Goal: Task Accomplishment & Management: Use online tool/utility

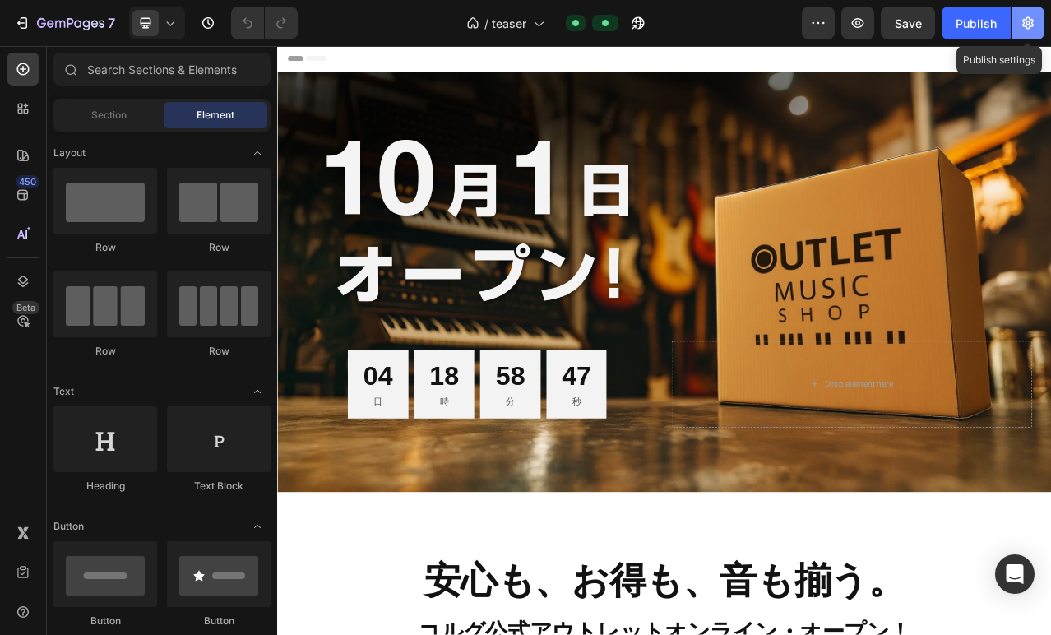
click at [1028, 21] on icon "button" at bounding box center [1029, 23] width 4 height 4
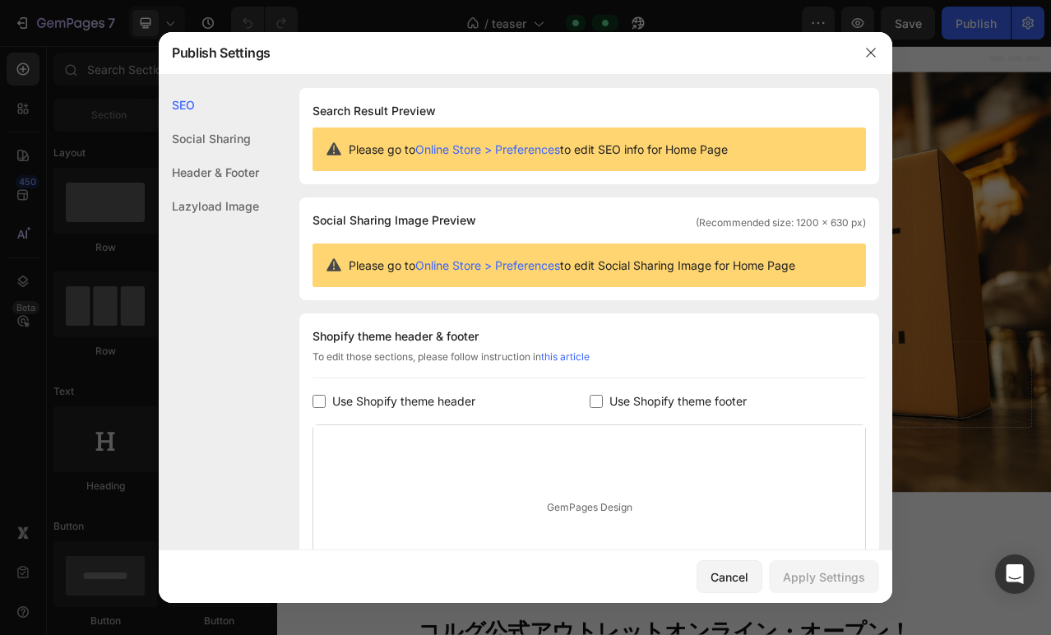
click at [510, 260] on link "Online Store > Preferences" at bounding box center [487, 265] width 145 height 14
click at [873, 53] on icon "button" at bounding box center [871, 52] width 13 height 13
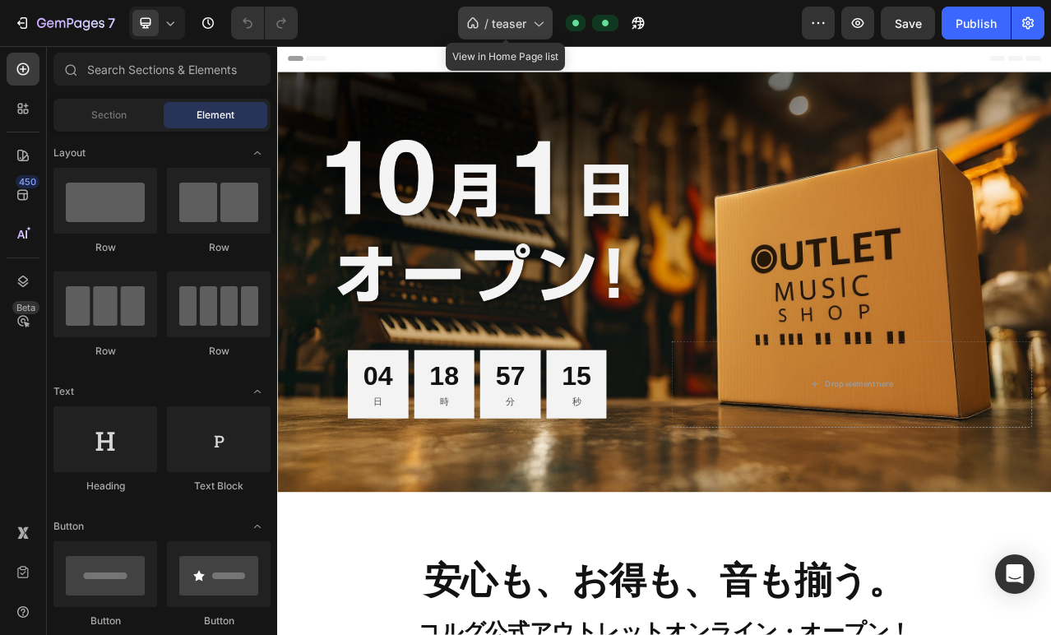
click at [538, 22] on icon at bounding box center [538, 23] width 16 height 16
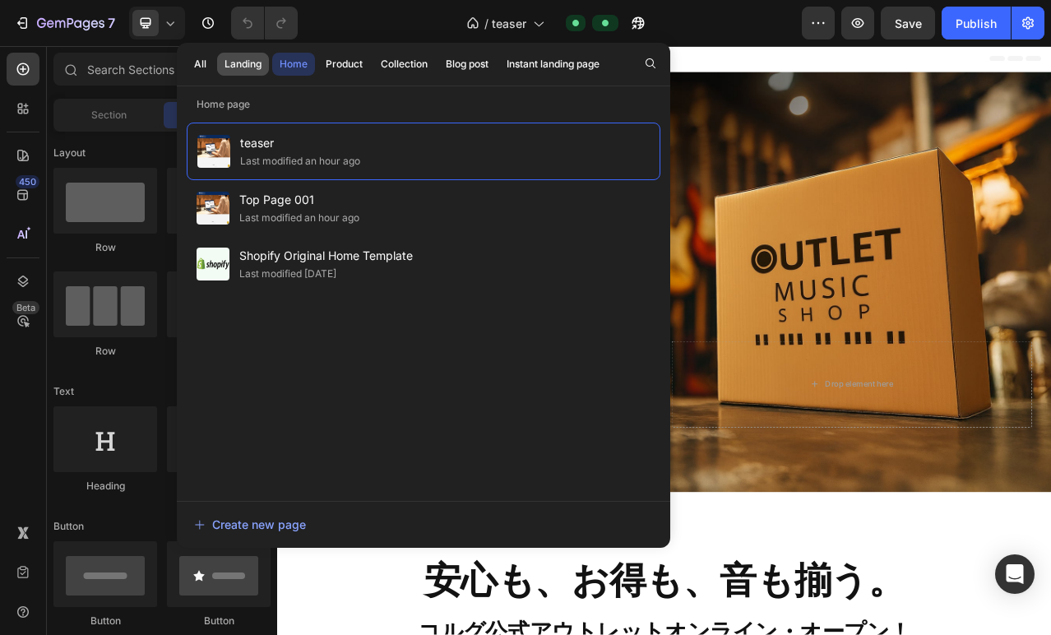
click at [245, 63] on div "Landing" at bounding box center [243, 64] width 37 height 15
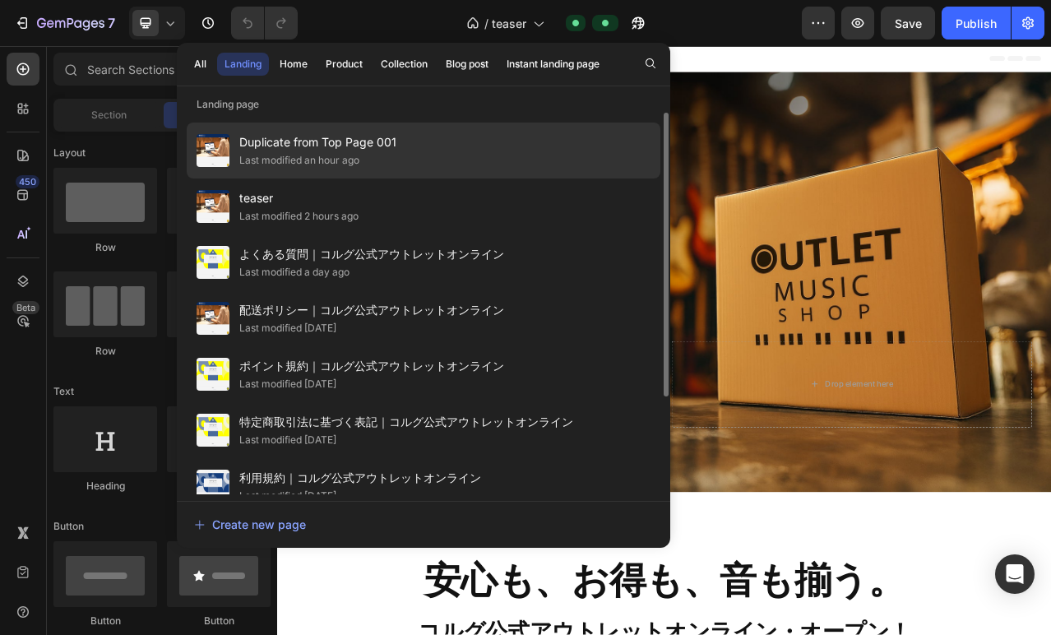
click at [389, 165] on div "Last modified an hour ago" at bounding box center [317, 160] width 157 height 16
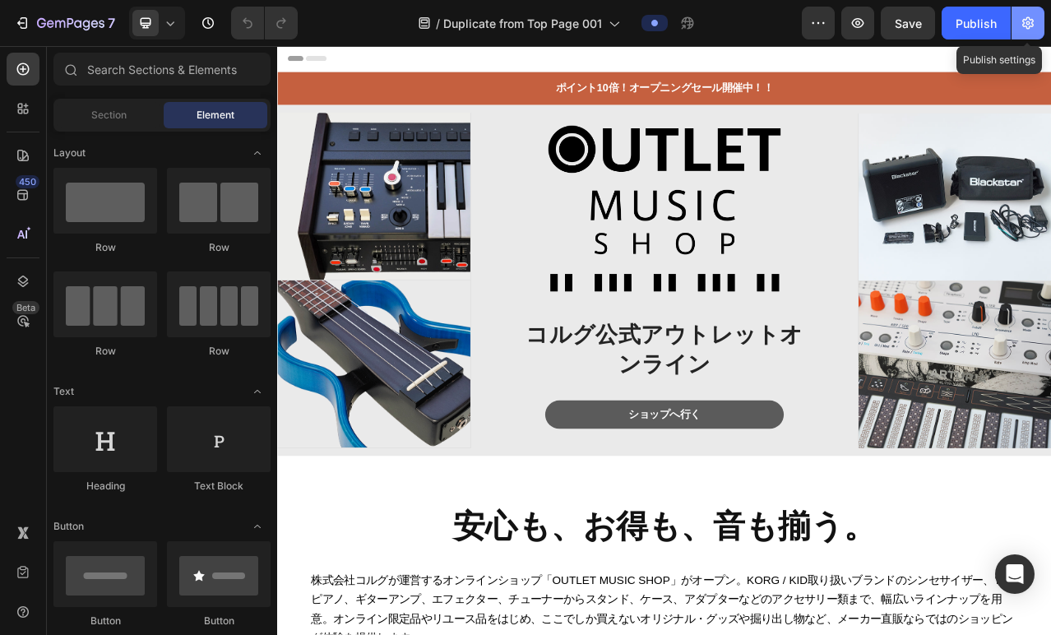
click at [1027, 25] on icon "button" at bounding box center [1028, 23] width 16 height 16
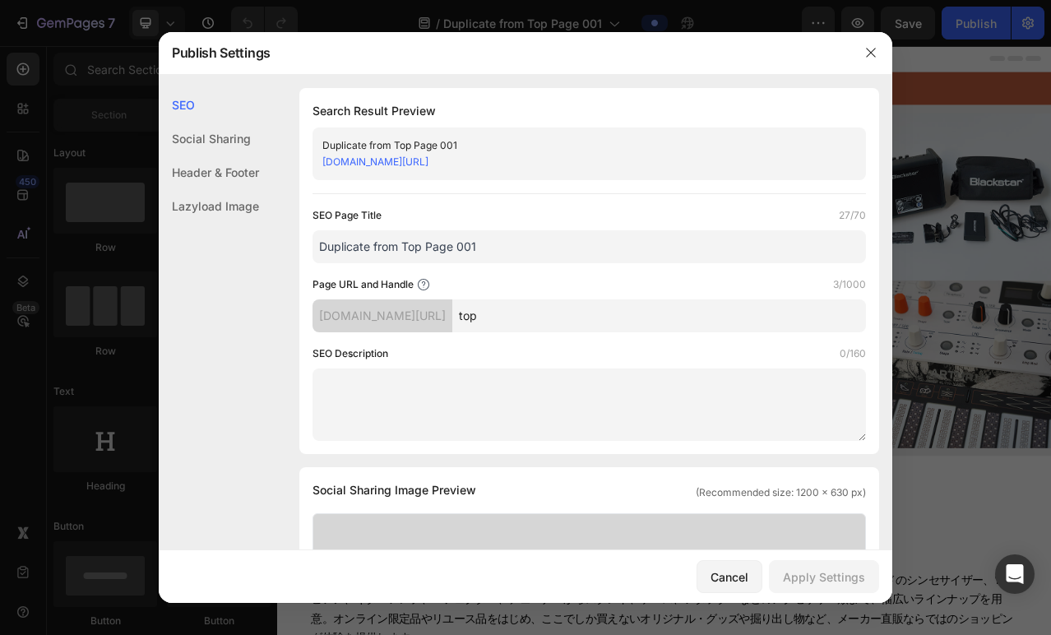
click at [531, 318] on input "top" at bounding box center [659, 315] width 414 height 33
click at [429, 160] on link "[DOMAIN_NAME][URL]" at bounding box center [375, 161] width 106 height 12
click at [724, 583] on div "Cancel" at bounding box center [730, 576] width 38 height 17
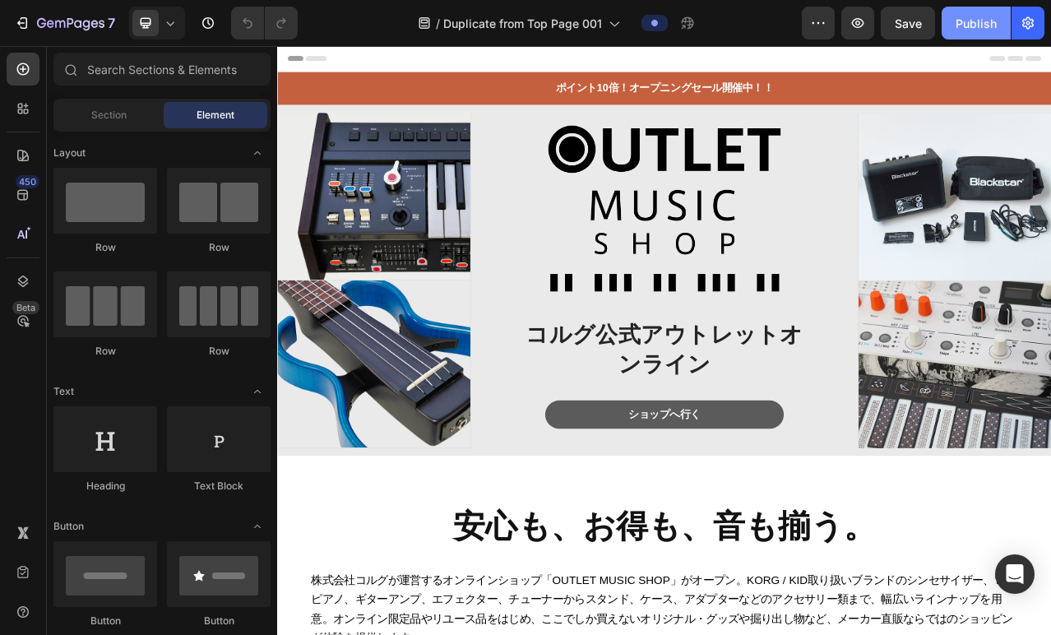
click at [970, 18] on div "Publish" at bounding box center [976, 23] width 41 height 17
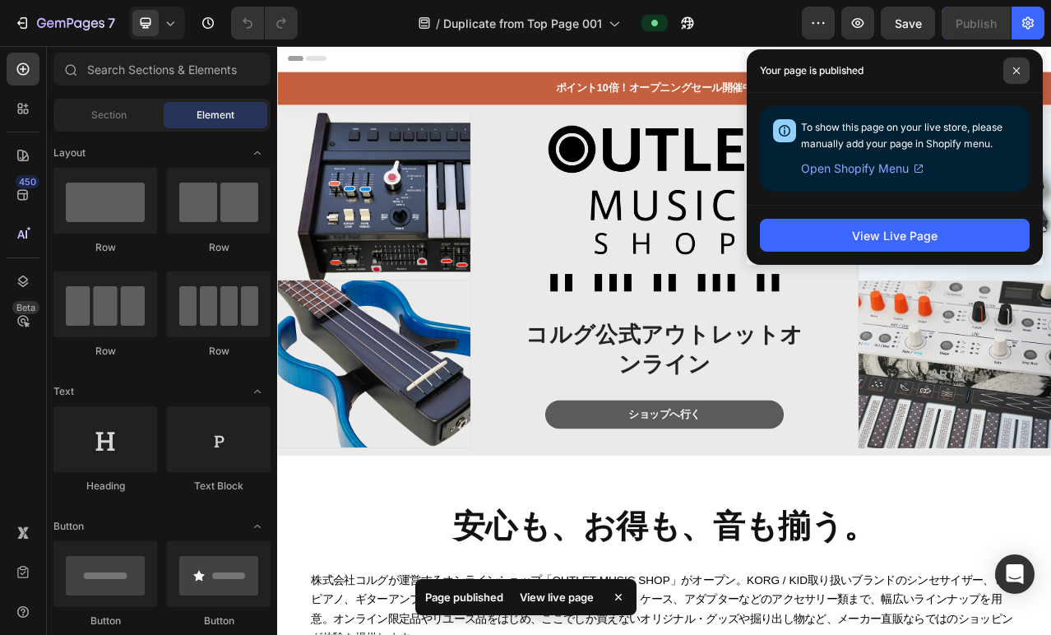
click at [1018, 69] on icon at bounding box center [1017, 70] width 7 height 7
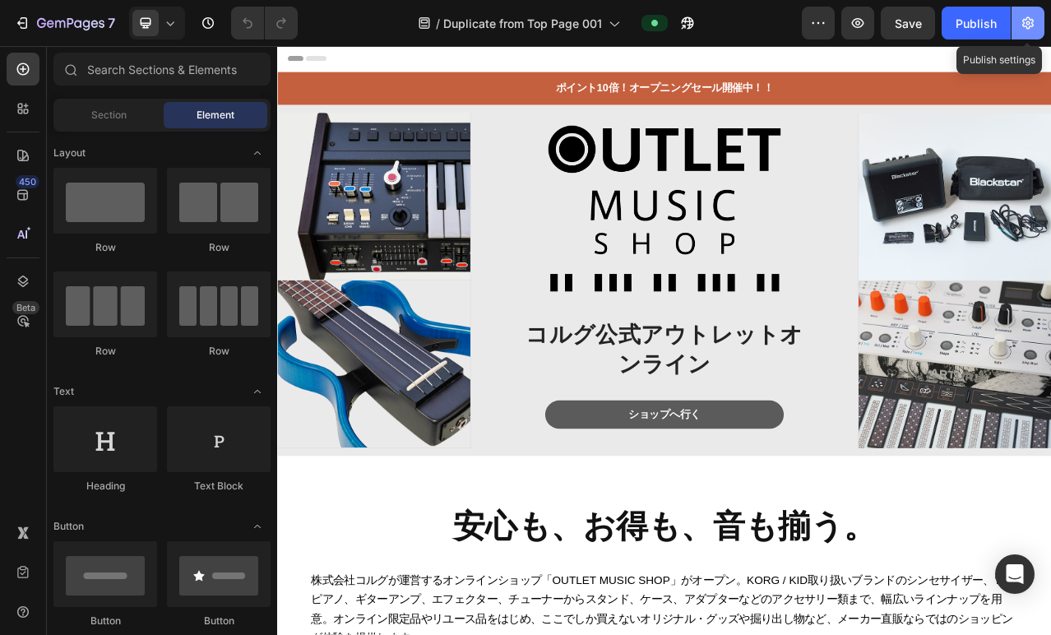
click at [1033, 21] on icon "button" at bounding box center [1029, 23] width 12 height 12
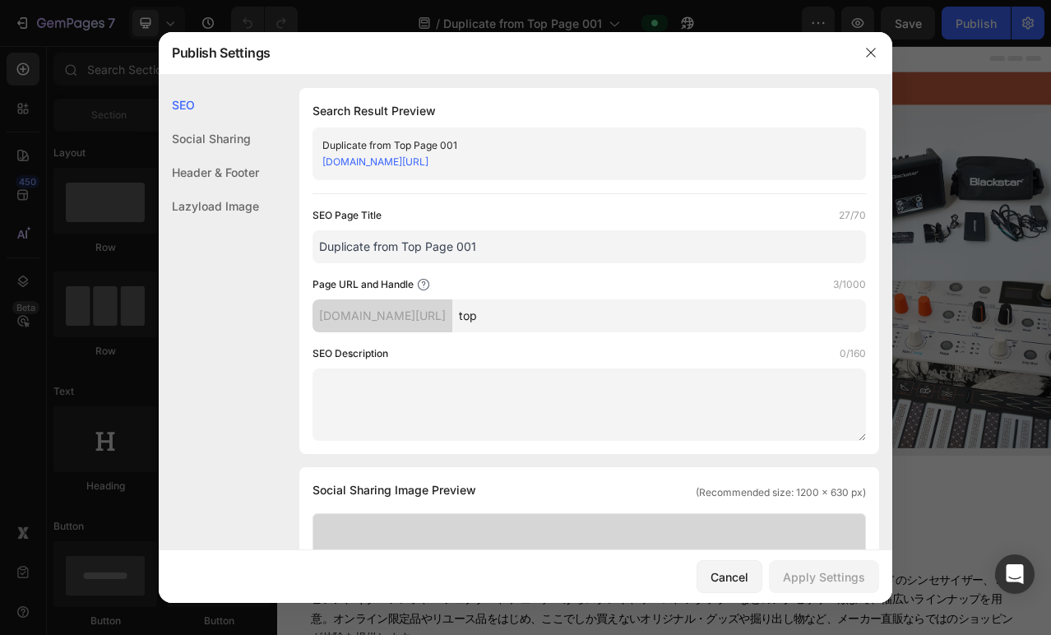
click at [413, 160] on link "[DOMAIN_NAME][URL]" at bounding box center [375, 161] width 106 height 12
click at [869, 48] on icon "button" at bounding box center [871, 52] width 13 height 13
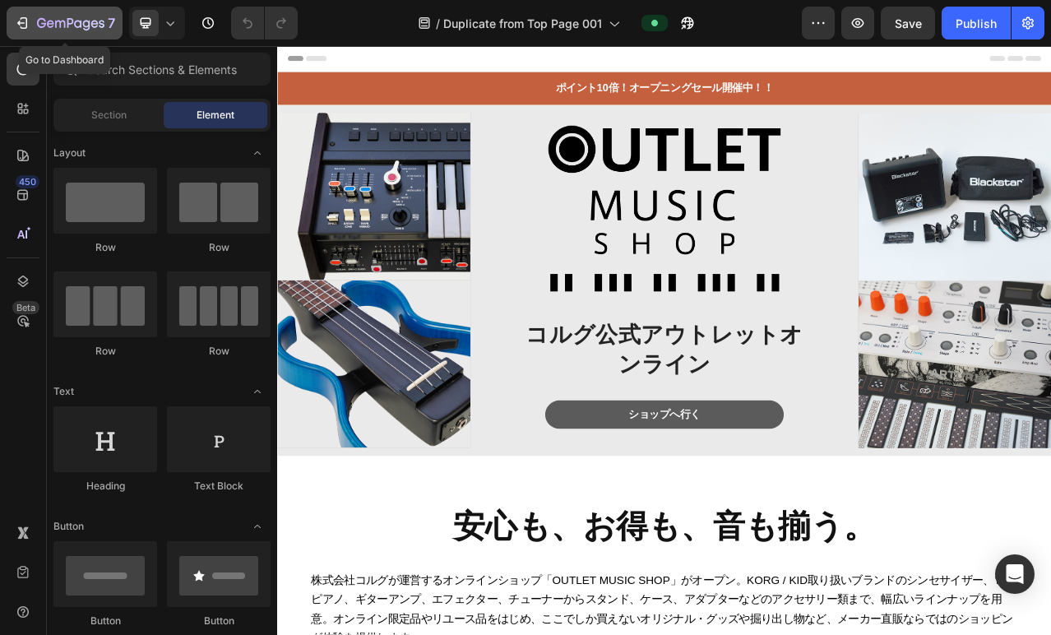
click at [41, 25] on icon "button" at bounding box center [70, 24] width 67 height 14
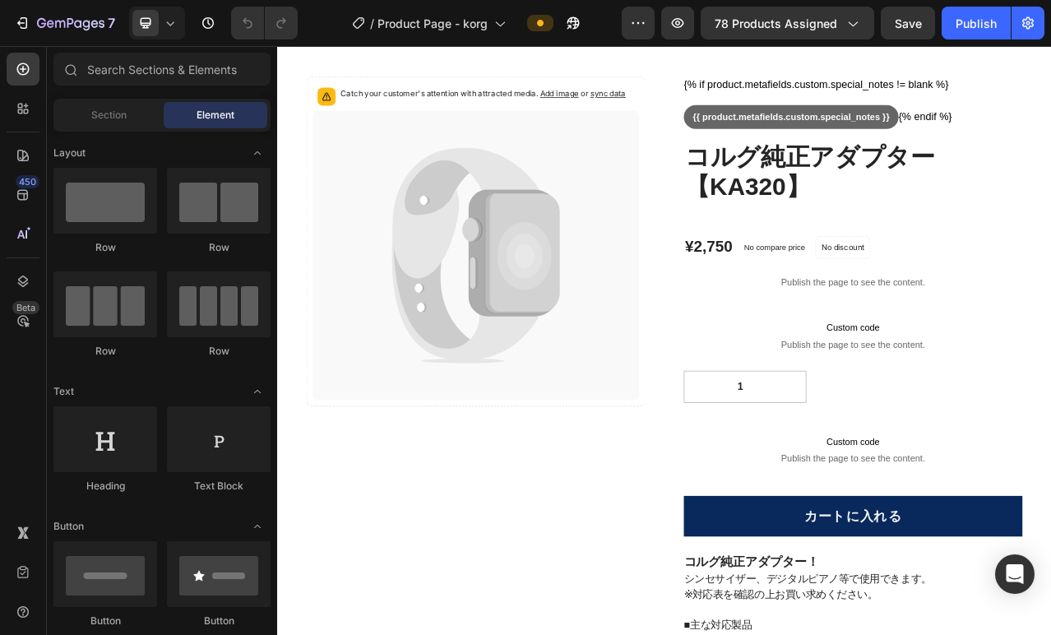
scroll to position [121, 0]
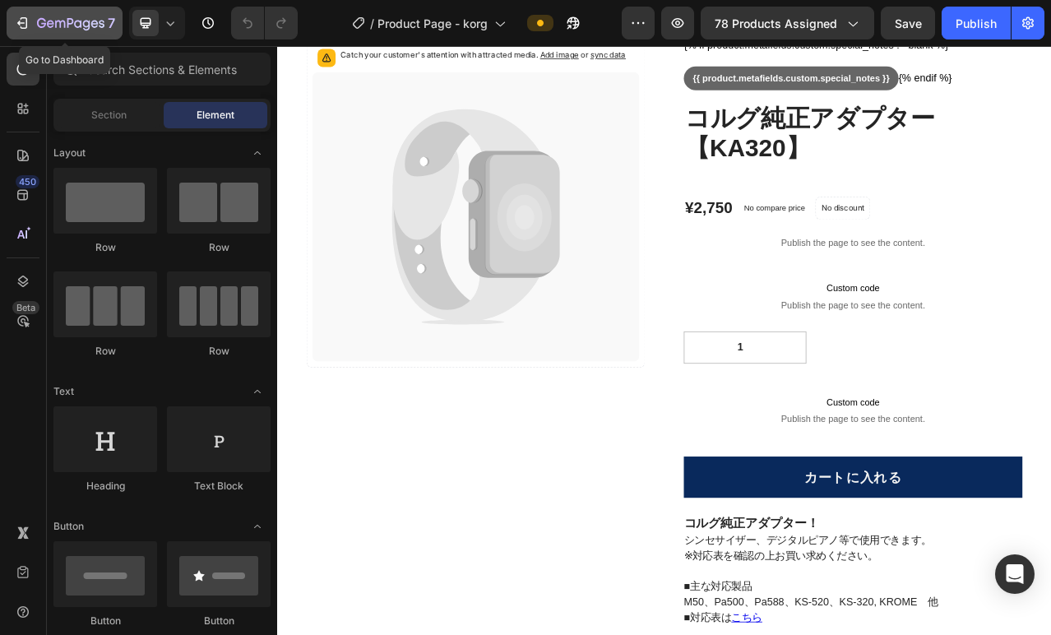
click at [41, 27] on icon "button" at bounding box center [41, 23] width 9 height 10
